Goal: Information Seeking & Learning: Learn about a topic

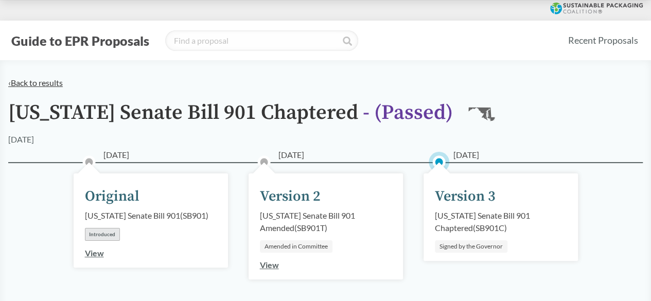
click at [27, 84] on link "‹ Back to results" at bounding box center [35, 83] width 55 height 10
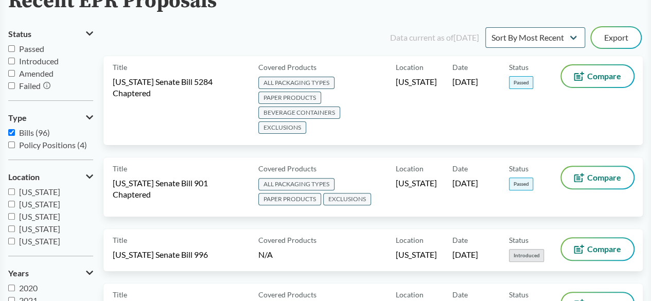
scroll to position [86, 0]
click at [12, 47] on input "Passed" at bounding box center [11, 49] width 7 height 7
checkbox input "true"
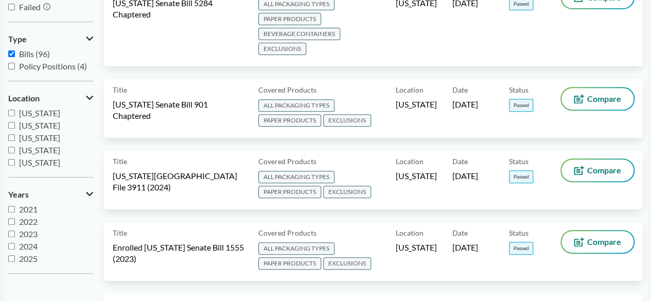
scroll to position [165, 0]
click at [13, 257] on input "2025" at bounding box center [11, 259] width 7 height 7
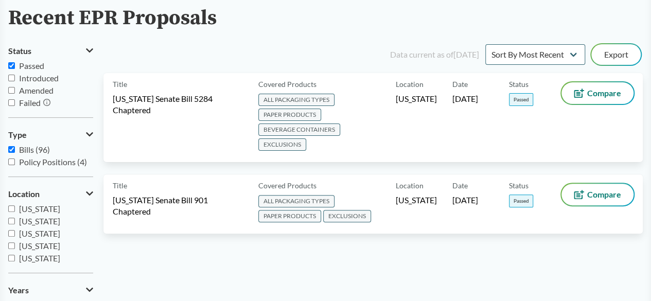
scroll to position [167, 0]
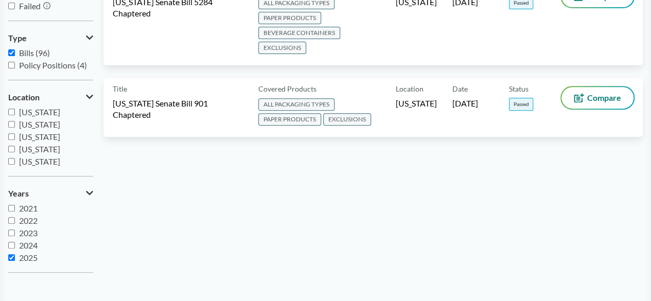
click at [13, 257] on input "2025" at bounding box center [11, 257] width 7 height 7
checkbox input "false"
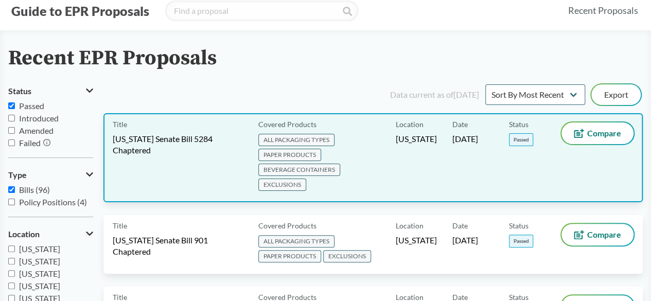
scroll to position [0, 0]
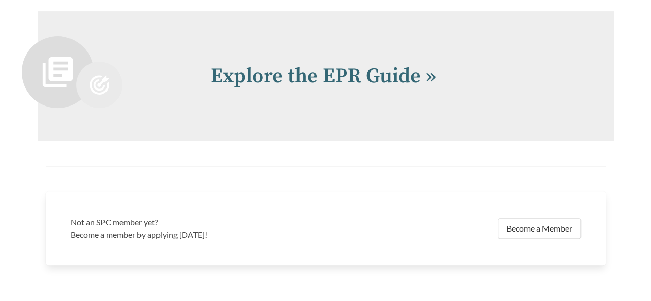
scroll to position [2132, 0]
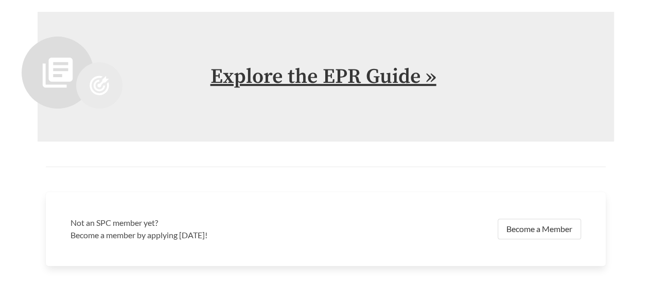
click at [290, 80] on link "Explore the EPR Guide »" at bounding box center [323, 77] width 226 height 26
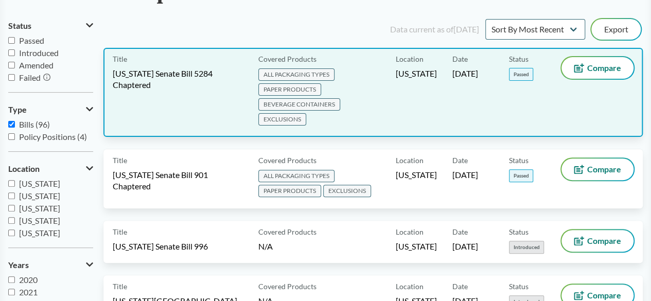
scroll to position [96, 0]
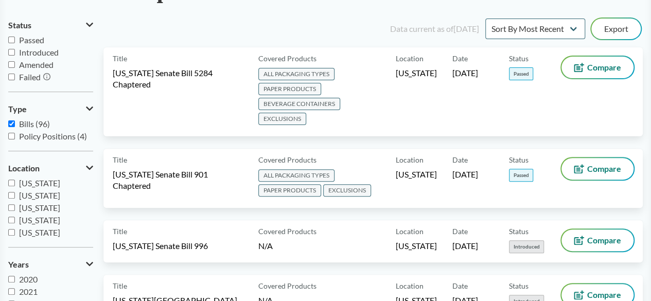
click at [10, 39] on input "Passed" at bounding box center [11, 40] width 7 height 7
checkbox input "true"
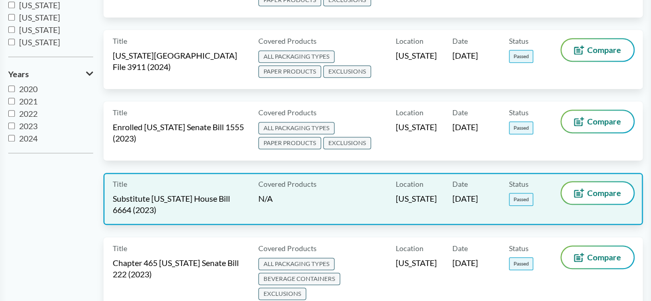
scroll to position [287, 0]
click at [199, 192] on span "Substitute [US_STATE] House Bill 6664 (2023)" at bounding box center [179, 203] width 133 height 23
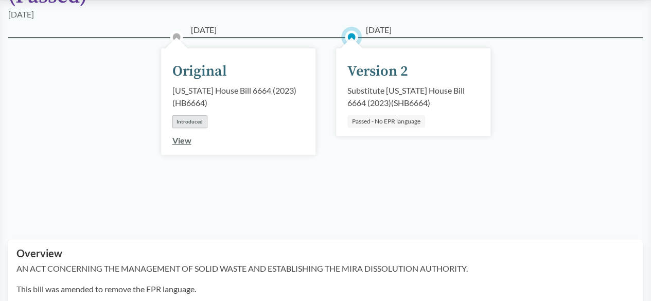
scroll to position [140, 0]
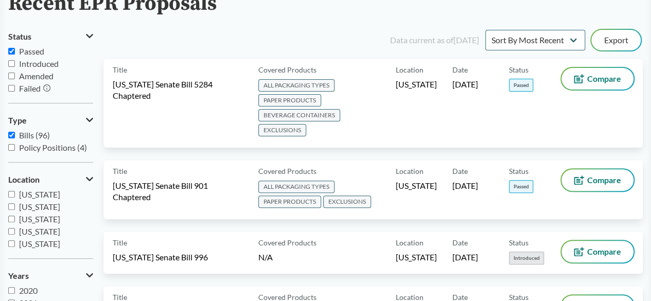
scroll to position [82, 0]
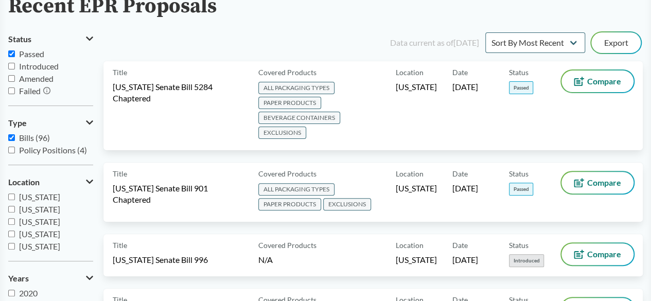
click at [10, 54] on input "Passed" at bounding box center [11, 53] width 7 height 7
checkbox input "true"
click at [530, 42] on select "Sort By Most Recent Sort By Status" at bounding box center [535, 42] width 100 height 21
select select "Sort By Status"
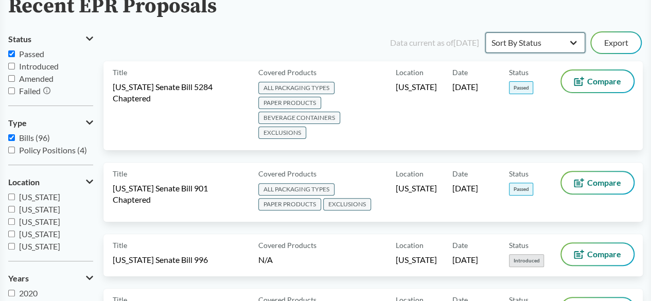
click at [485, 32] on select "Sort By Most Recent Sort By Status" at bounding box center [535, 42] width 100 height 21
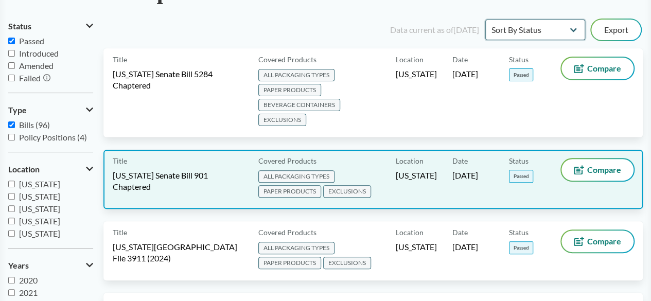
scroll to position [97, 0]
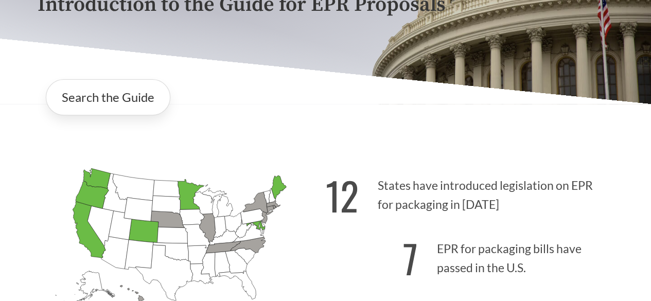
scroll to position [149, 0]
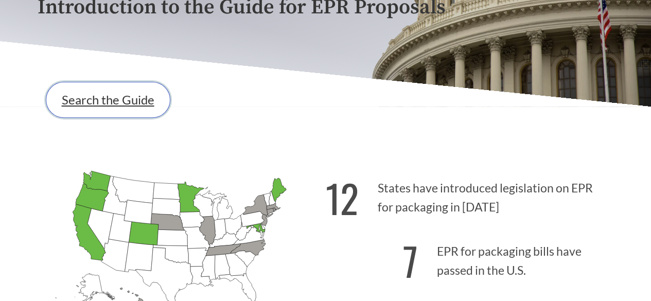
click at [101, 104] on link "Search the Guide" at bounding box center [108, 100] width 125 height 36
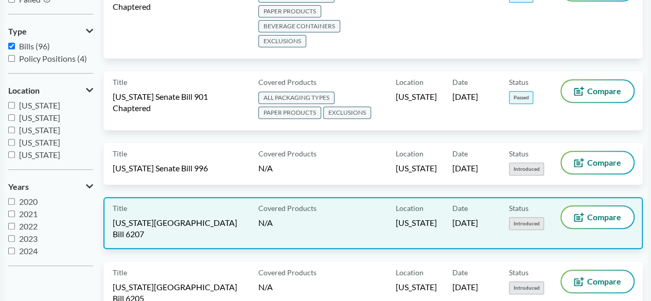
scroll to position [190, 0]
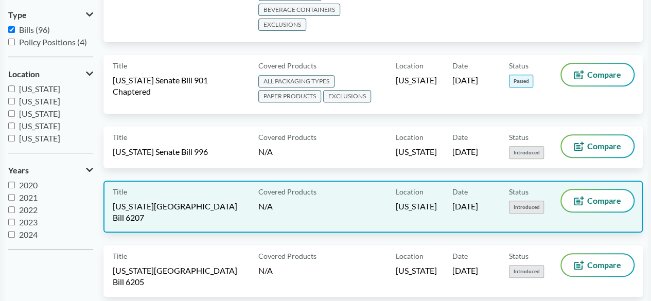
click at [172, 190] on div "Title Rhode Island House Bill 6207" at bounding box center [183, 206] width 141 height 33
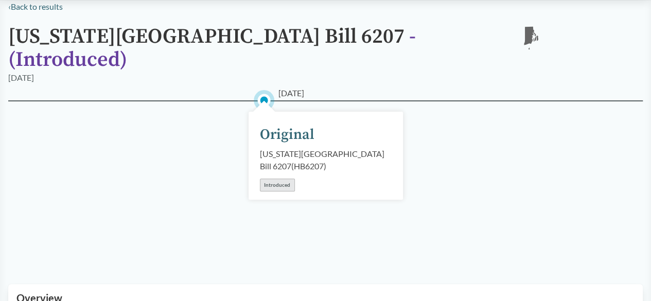
scroll to position [79, 0]
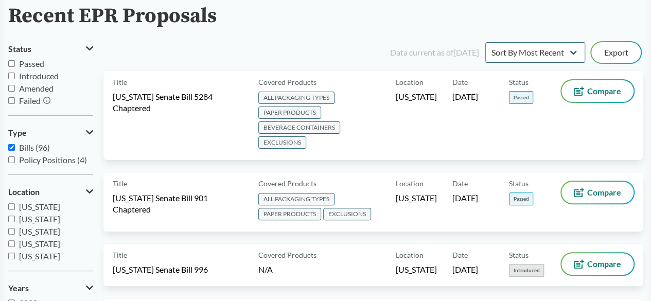
scroll to position [70, 0]
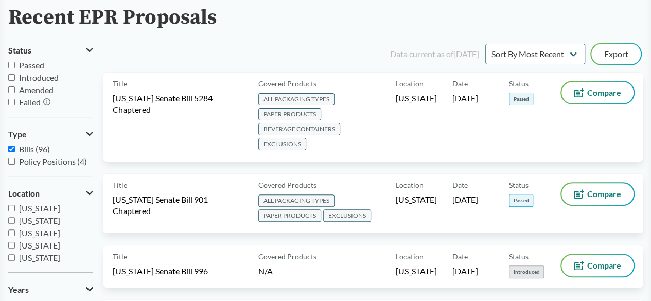
click at [10, 62] on input "Passed" at bounding box center [11, 65] width 7 height 7
checkbox input "true"
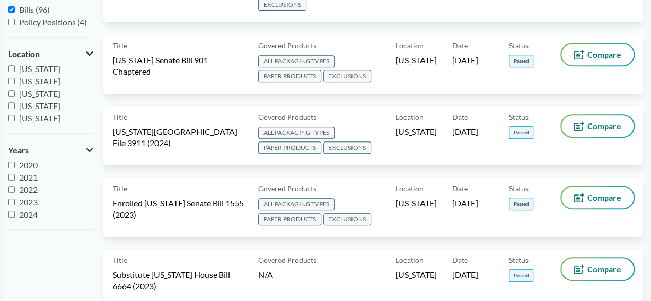
scroll to position [211, 0]
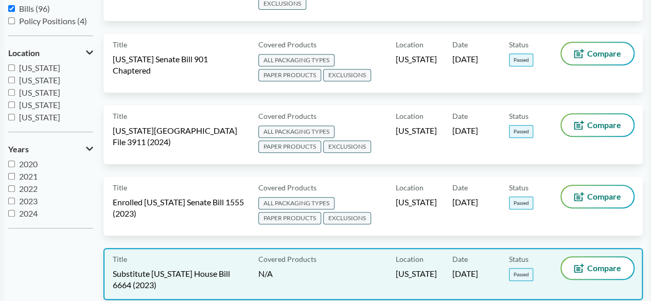
click at [216, 268] on span "Substitute [US_STATE] House Bill 6664 (2023)" at bounding box center [179, 279] width 133 height 23
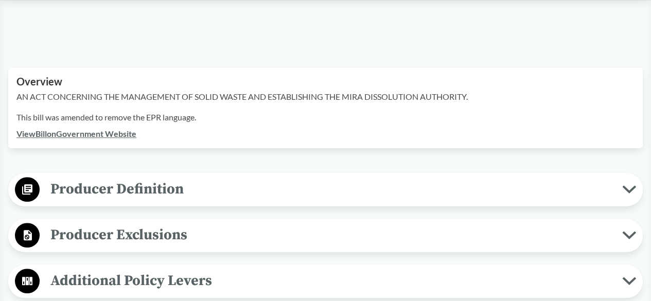
scroll to position [402, 0]
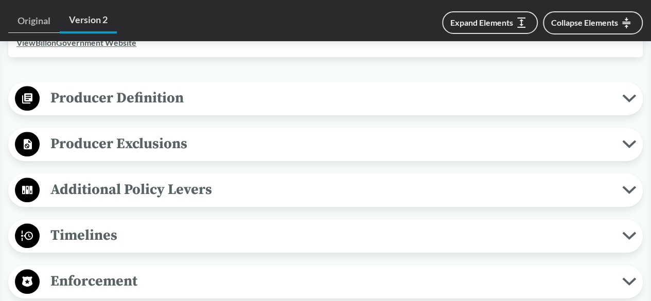
click at [136, 146] on span "Producer Exclusions" at bounding box center [331, 143] width 582 height 23
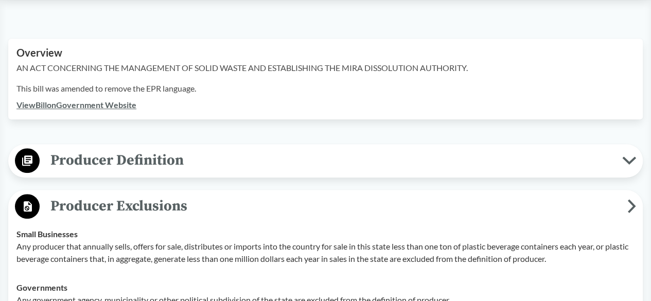
scroll to position [339, 0]
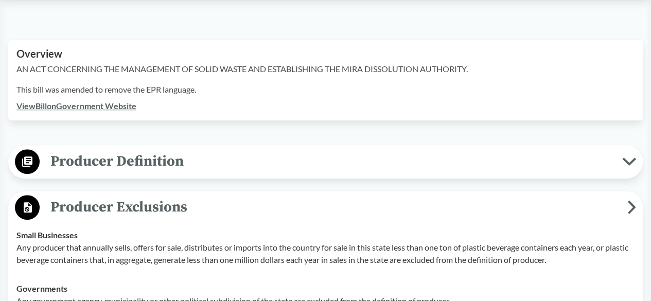
click at [170, 159] on span "Producer Definition" at bounding box center [331, 161] width 582 height 23
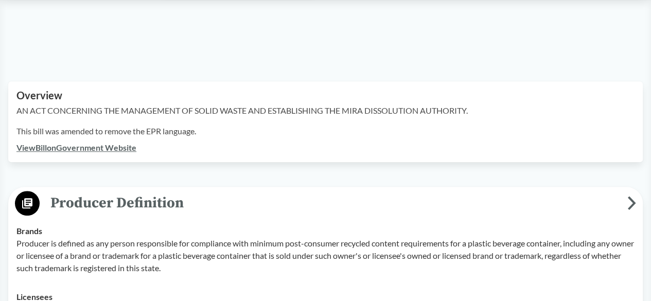
scroll to position [297, 0]
click at [92, 149] on link "View Bill on Government Website" at bounding box center [76, 148] width 120 height 10
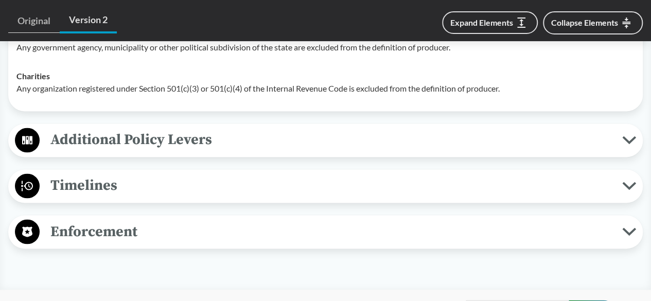
scroll to position [770, 0]
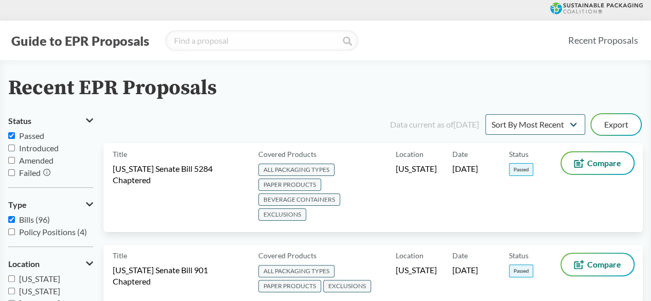
click at [13, 135] on input "Passed" at bounding box center [11, 135] width 7 height 7
checkbox input "true"
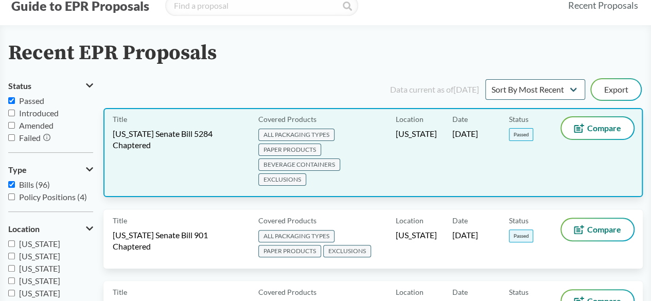
scroll to position [34, 0]
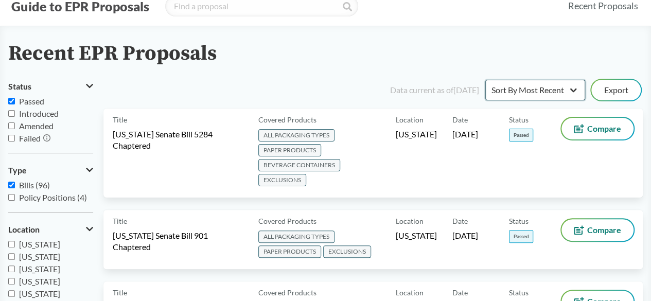
click at [522, 91] on select "Sort By Most Recent Sort By Status" at bounding box center [535, 90] width 100 height 21
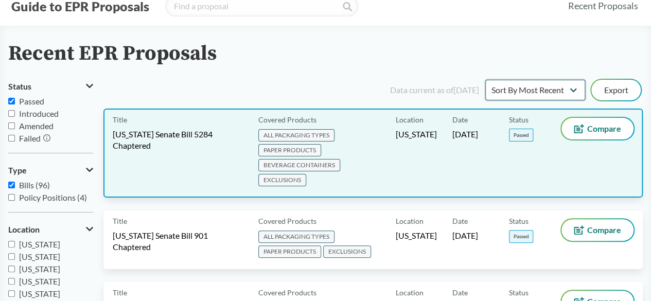
select select "Sort By Status"
click at [485, 80] on select "Sort By Most Recent Sort By Status" at bounding box center [535, 90] width 100 height 21
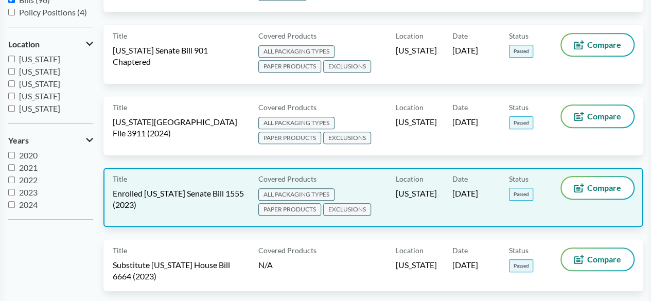
scroll to position [220, 0]
click at [158, 187] on span "Enrolled [US_STATE] Senate Bill 1555 (2023)" at bounding box center [179, 198] width 133 height 23
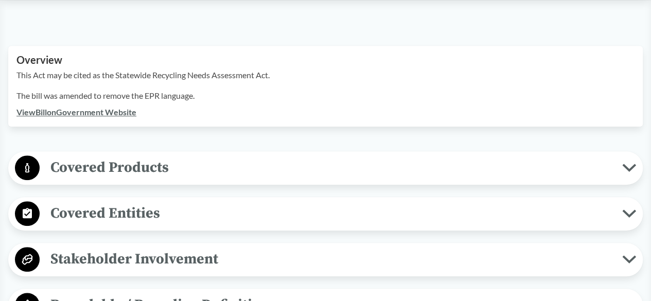
scroll to position [333, 0]
